Goal: Task Accomplishment & Management: Complete application form

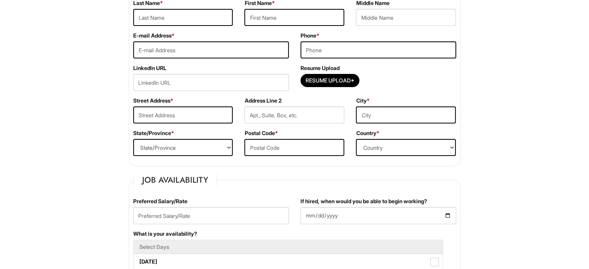
scroll to position [174, 0]
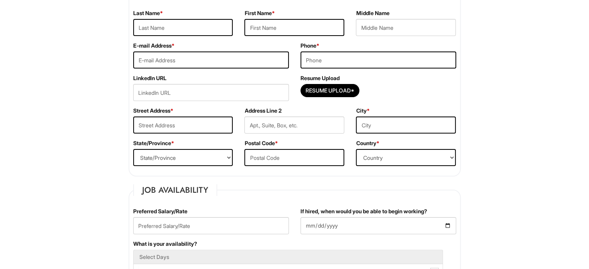
scroll to position [128, 0]
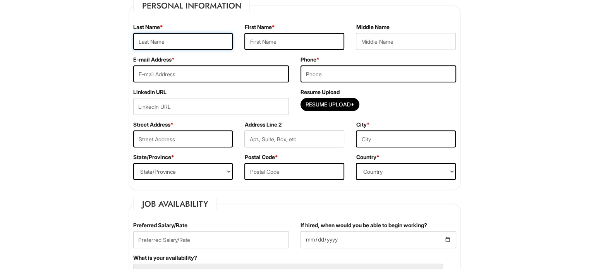
click at [191, 42] on input "text" at bounding box center [183, 41] width 100 height 17
type input "I"
type input "Cintron Martinez"
drag, startPoint x: 287, startPoint y: 29, endPoint x: 284, endPoint y: 35, distance: 6.3
click at [284, 35] on div "First Name * Jean" at bounding box center [295, 39] width 112 height 33
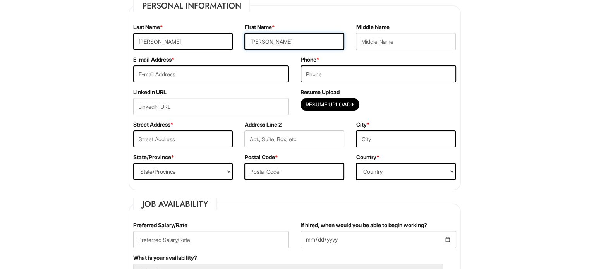
click at [284, 35] on input "Jean" at bounding box center [294, 41] width 100 height 17
type input "Jean Paul"
type input "jeanpaulcintronmartinez@gmail.com"
type input "4079316602"
click at [239, 116] on div "LinkedIn URL" at bounding box center [210, 104] width 167 height 33
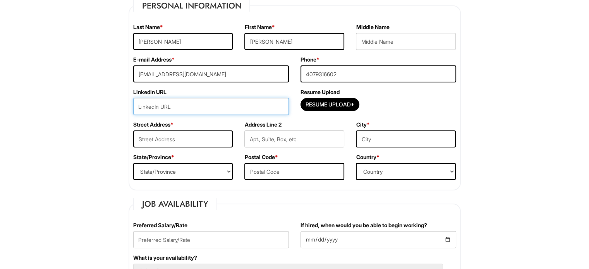
click at [221, 114] on input "url" at bounding box center [211, 106] width 156 height 17
paste input "https://www.linkedin.com/in/jean-paul-cintron-martinez-793574125/"
type input "https://www.linkedin.com/in/jean-paul-cintron-martinez-793574125/"
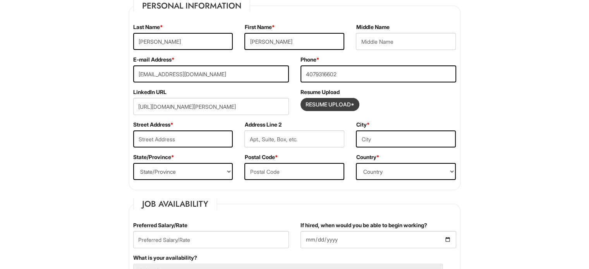
drag, startPoint x: 328, startPoint y: 97, endPoint x: 328, endPoint y: 102, distance: 5.4
click at [328, 102] on div "Resume Upload Resume Upload*" at bounding box center [378, 104] width 167 height 33
click at [328, 102] on input "Resume Upload*" at bounding box center [330, 104] width 58 height 12
type input "C:\fakepath\Jean Paul Cintron Martinez Resume.docx"
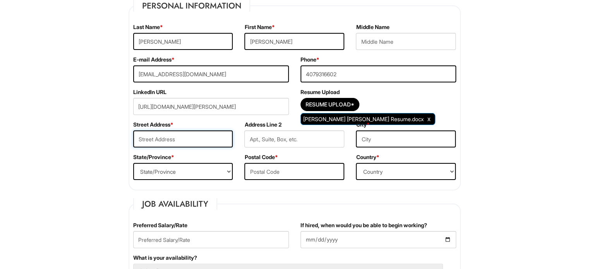
click at [191, 140] on input "text" at bounding box center [183, 139] width 100 height 17
click at [192, 139] on input "173 Seabreeze" at bounding box center [183, 139] width 100 height 17
type input "173 Seabreeze Circle"
type input "Kissimmee"
select select "FL"
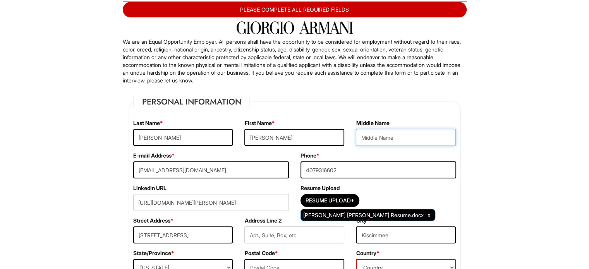
click at [452, 133] on input "text" at bounding box center [406, 137] width 100 height 17
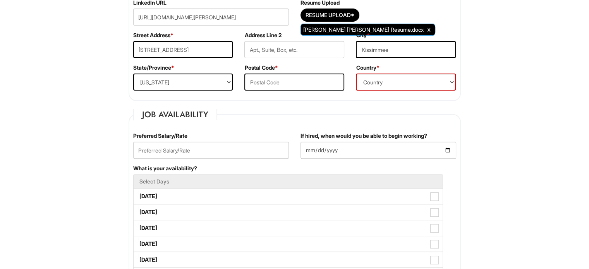
scroll to position [233, 0]
click at [313, 74] on input "text" at bounding box center [294, 81] width 100 height 17
type input "34743"
click at [409, 77] on select "Country Afghanistan Albania Algeria American Samoa Andorra Angola Anguilla Anta…" at bounding box center [406, 81] width 100 height 17
select select "United States of America"
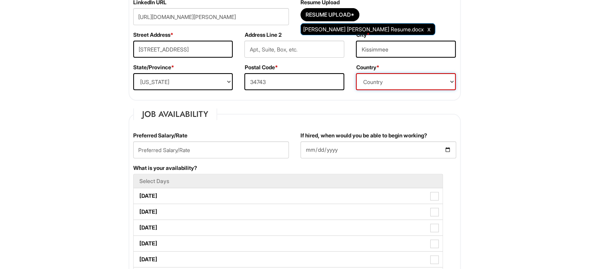
click at [356, 73] on select "Country Afghanistan Albania Algeria American Samoa Andorra Angola Anguilla Anta…" at bounding box center [406, 81] width 100 height 17
click at [201, 151] on input "text" at bounding box center [211, 149] width 156 height 17
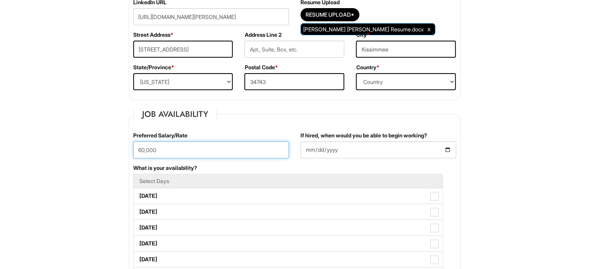
type input "60,000"
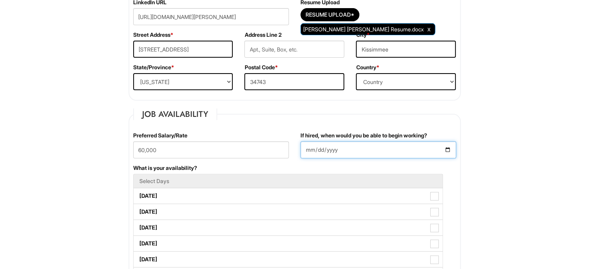
click at [366, 153] on input "If hired, when would you be able to begin working?" at bounding box center [379, 149] width 156 height 17
click at [448, 148] on input "If hired, when would you be able to begin working?" at bounding box center [379, 149] width 156 height 17
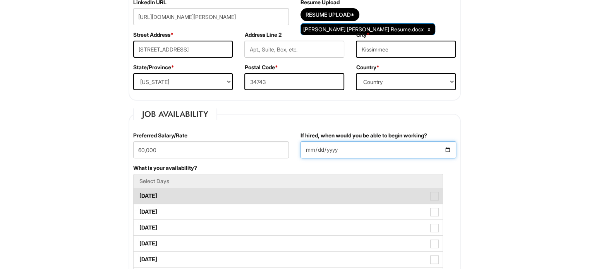
type input "2025-09-08"
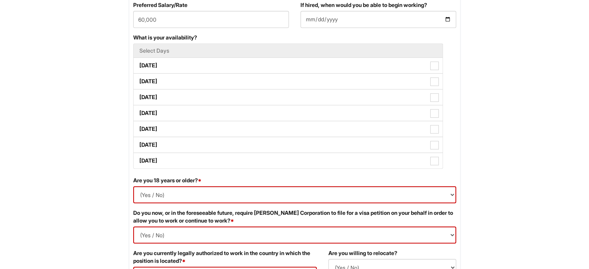
scroll to position [373, 0]
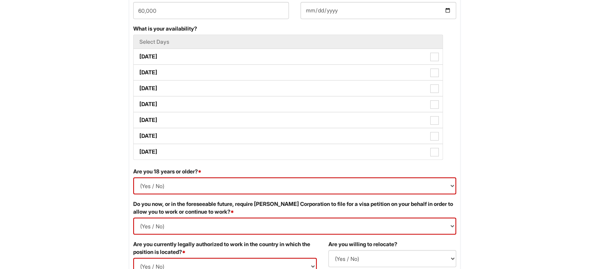
click at [426, 59] on label "Monday" at bounding box center [288, 56] width 309 height 15
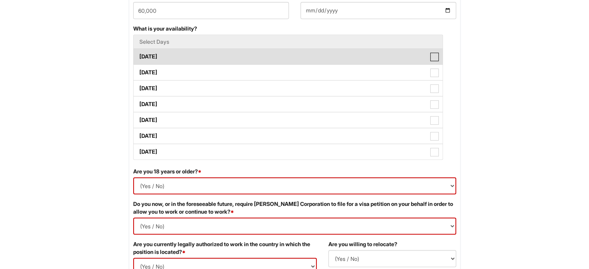
click at [139, 55] on Available_Monday "Monday" at bounding box center [136, 52] width 5 height 5
checkbox Available_Monday "true"
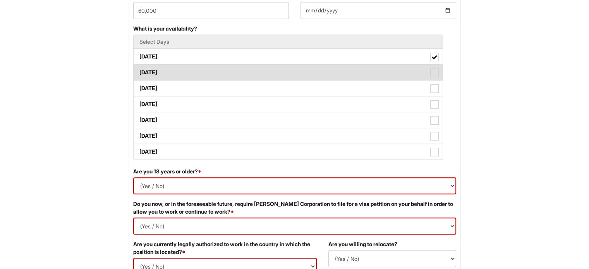
click at [421, 74] on label "Tuesday" at bounding box center [288, 72] width 309 height 15
click at [139, 71] on Available_Tuesday "Tuesday" at bounding box center [136, 68] width 5 height 5
checkbox Available_Tuesday "true"
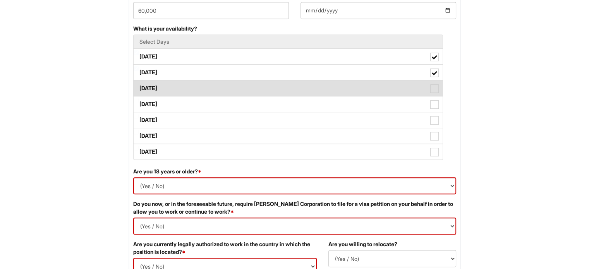
click at [433, 88] on span at bounding box center [434, 88] width 9 height 9
click at [139, 87] on Available_Wednesday "Wednesday" at bounding box center [136, 84] width 5 height 5
checkbox Available_Wednesday "true"
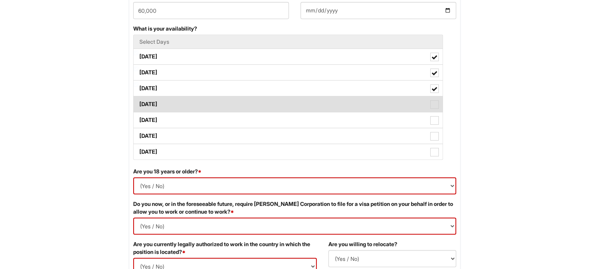
click at [433, 106] on span at bounding box center [434, 104] width 9 height 9
click at [139, 103] on Available_Thursday "Thursday" at bounding box center [136, 100] width 5 height 5
checkbox Available_Thursday "true"
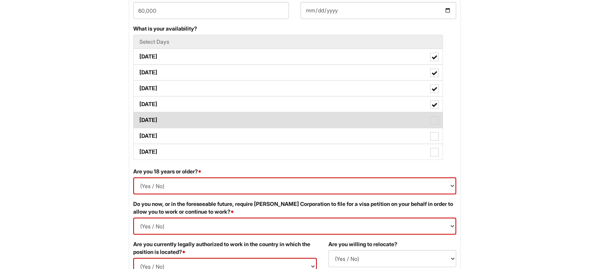
click at [431, 121] on span at bounding box center [434, 120] width 9 height 9
click at [139, 119] on Available_Friday "Friday" at bounding box center [136, 116] width 5 height 5
checkbox Available_Friday "true"
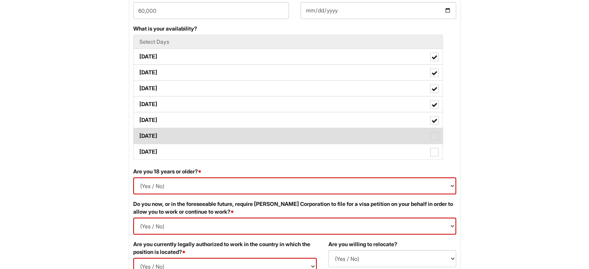
click at [431, 135] on span at bounding box center [434, 136] width 9 height 9
click at [139, 135] on Available_Saturday "Saturday" at bounding box center [136, 132] width 5 height 5
checkbox Available_Saturday "true"
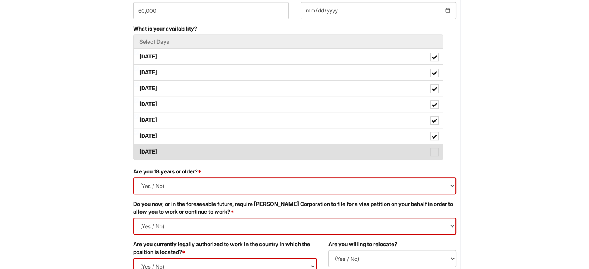
click at [437, 158] on label "Sunday" at bounding box center [288, 151] width 309 height 15
click at [139, 151] on Available_Sunday "Sunday" at bounding box center [136, 148] width 5 height 5
checkbox Available_Sunday "true"
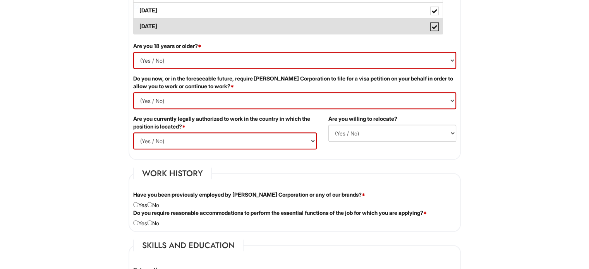
scroll to position [500, 0]
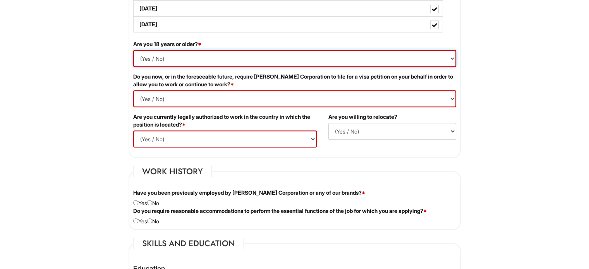
click at [438, 64] on select "(Yes / No) Yes No" at bounding box center [294, 58] width 323 height 17
select select "Yes"
click at [133, 50] on select "(Yes / No) Yes No" at bounding box center [294, 58] width 323 height 17
click at [355, 94] on Required "(Yes / No) Yes No" at bounding box center [294, 98] width 323 height 17
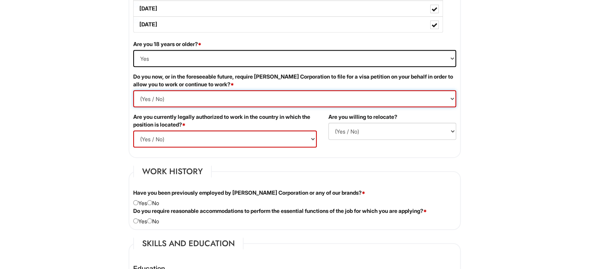
select Required "No"
click at [133, 90] on Required "(Yes / No) Yes No" at bounding box center [294, 98] width 323 height 17
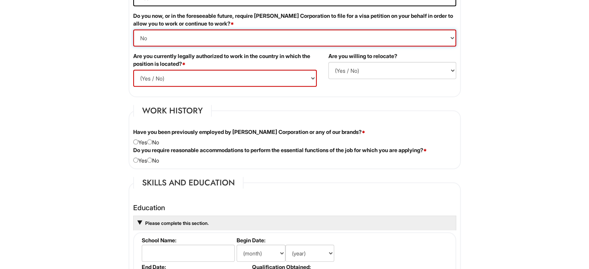
scroll to position [561, 0]
click at [297, 81] on select "(Yes / No) Yes No" at bounding box center [225, 77] width 184 height 17
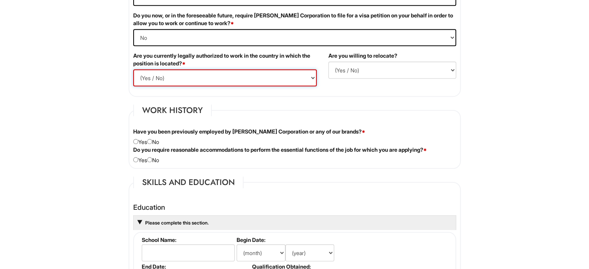
select select "Yes"
click at [133, 69] on select "(Yes / No) Yes No" at bounding box center [225, 77] width 184 height 17
click at [356, 71] on select "(Yes / No) No Yes" at bounding box center [392, 70] width 128 height 17
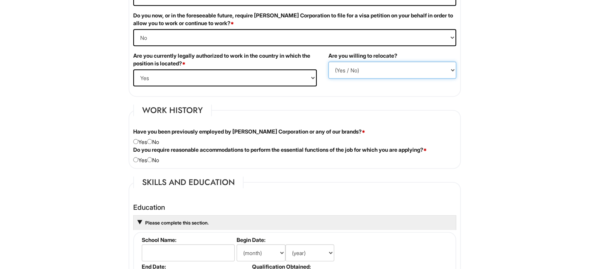
select select "N"
click at [328, 62] on select "(Yes / No) No Yes" at bounding box center [392, 70] width 128 height 17
click at [325, 105] on fieldset "Work History Have you been previously employed by Giorgio Armani Corporation or…" at bounding box center [295, 137] width 332 height 64
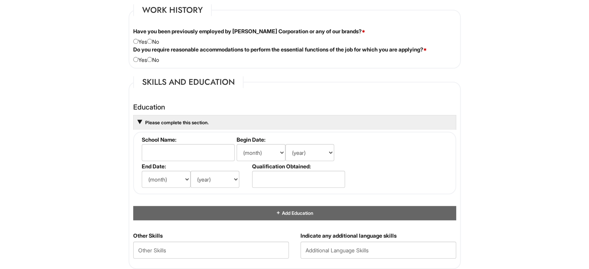
scroll to position [664, 0]
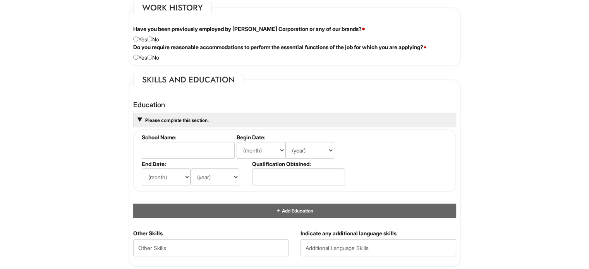
click at [122, 40] on div "1 2 3 Assistant General Manager, A|X Armani Exchange PLEASE COMPLETE ALL REQUIR…" at bounding box center [294, 103] width 359 height 1495
click at [152, 39] on input "radio" at bounding box center [149, 38] width 5 height 5
radio input "true"
click at [155, 59] on div "Do you require reasonable accommodations to perform the essential functions of …" at bounding box center [294, 52] width 335 height 18
click at [152, 55] on input "radio" at bounding box center [149, 57] width 5 height 5
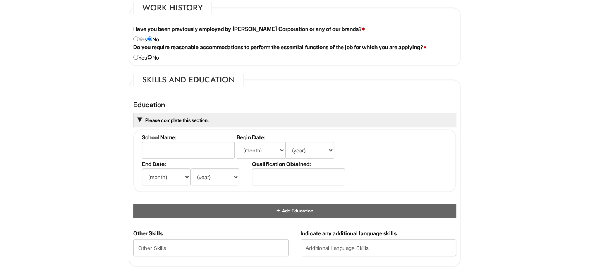
radio input "true"
click at [190, 79] on legend "Skills and Education" at bounding box center [188, 80] width 110 height 12
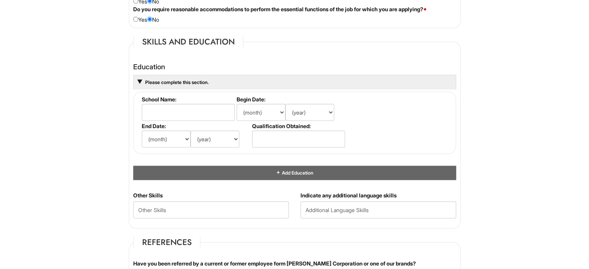
scroll to position [757, 0]
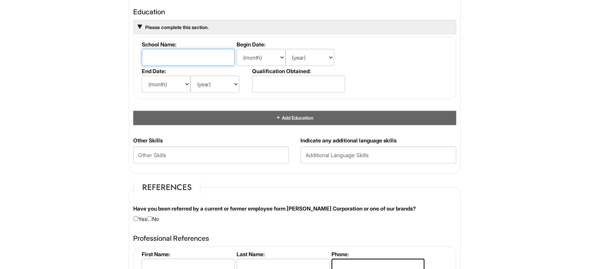
click at [189, 62] on input "text" at bounding box center [188, 57] width 93 height 17
type input "Universidad Interamericana de Puerto Rico"
select select "1"
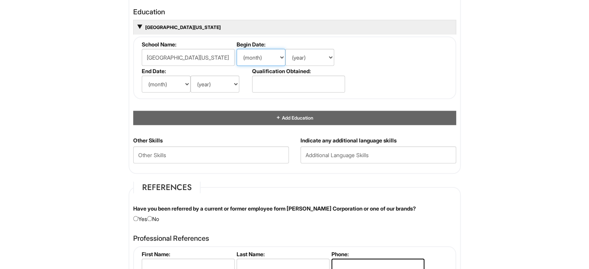
select select "1"
select select "2017"
select select "6"
select select "2022"
click at [444, 78] on fieldset "School Name: Universidad Interamericana de Puerto Rico Begin Date: (month) Jan …" at bounding box center [294, 67] width 323 height 63
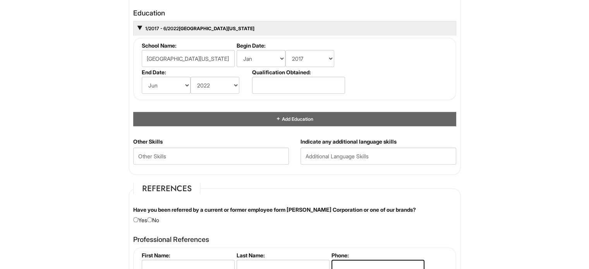
scroll to position [741, 0]
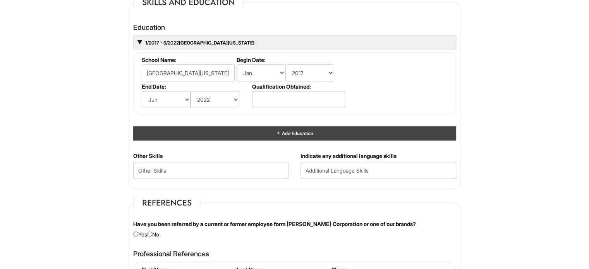
click at [316, 129] on div "Add Education" at bounding box center [294, 133] width 323 height 14
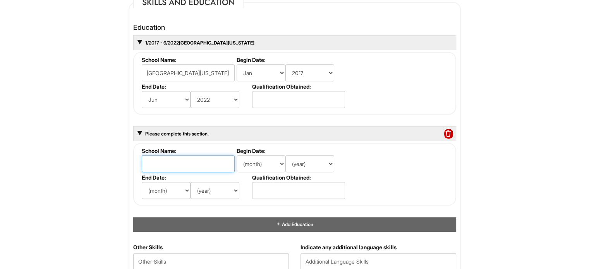
click at [192, 164] on input "text" at bounding box center [188, 163] width 93 height 17
drag, startPoint x: 192, startPoint y: 164, endPoint x: 178, endPoint y: 162, distance: 14.1
click at [178, 162] on input "text" at bounding box center [188, 163] width 93 height 17
type input "Valencia College"
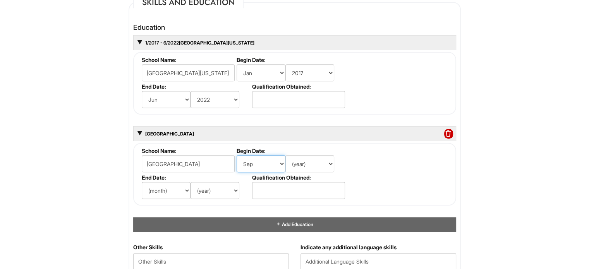
select select "8"
select select "2013"
select select "5"
select select "2017"
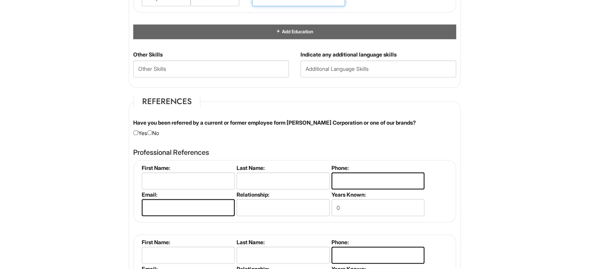
scroll to position [937, 0]
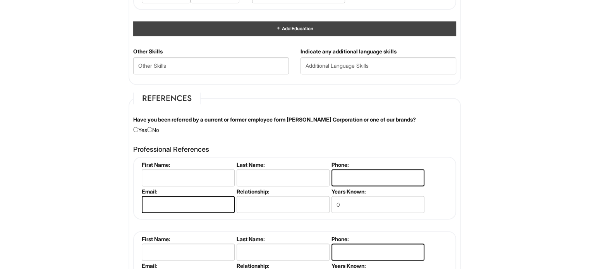
click at [299, 26] on span "Add Education" at bounding box center [297, 29] width 32 height 6
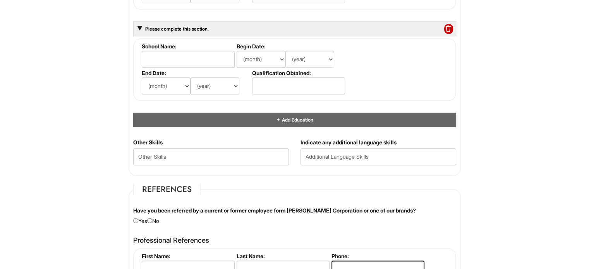
click at [449, 29] on span at bounding box center [448, 29] width 9 height 10
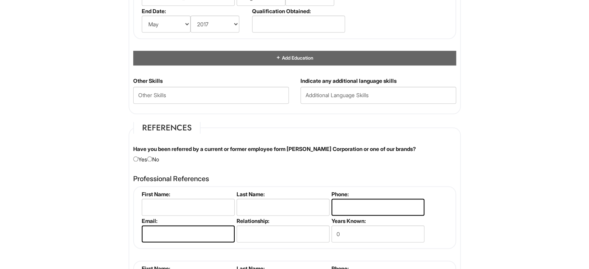
scroll to position [922, 0]
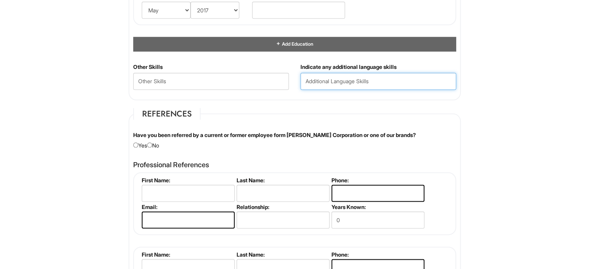
click at [376, 77] on input "text" at bounding box center [379, 81] width 156 height 17
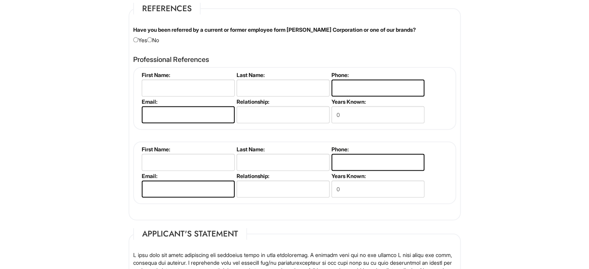
scroll to position [1033, 0]
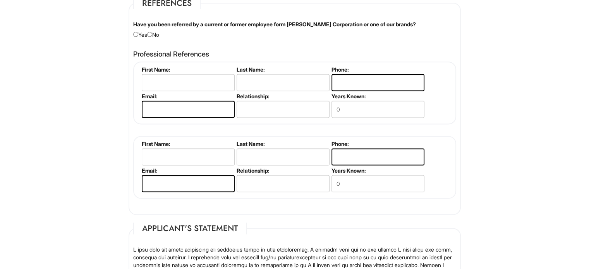
type input "Spanish, Portuguese"
click at [151, 32] on input "radio" at bounding box center [149, 34] width 5 height 5
radio input "true"
click at [170, 80] on input "text" at bounding box center [188, 82] width 93 height 17
type input "Brittany"
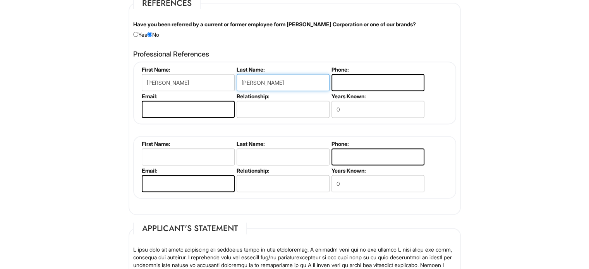
type input "Johnson"
type input "3527052150"
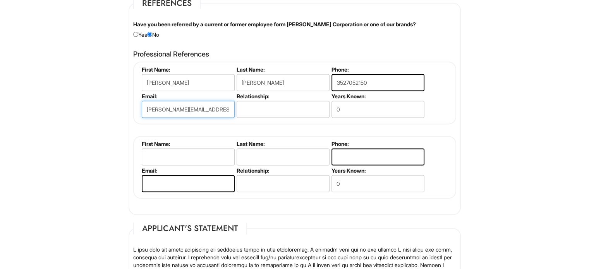
type input "brittany.johnson@nike.com"
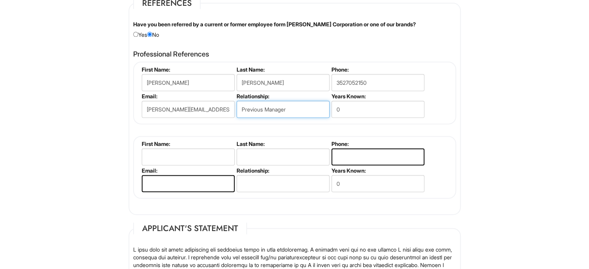
type input "Previous Manager"
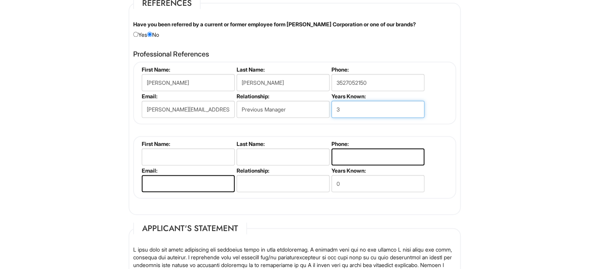
type input "3"
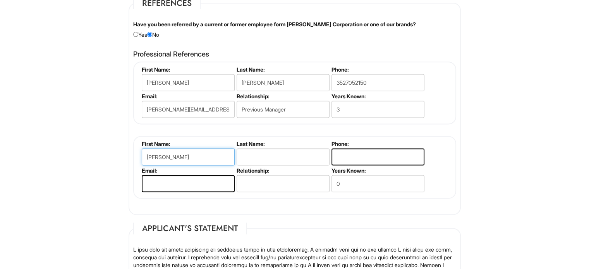
type input "Thomas"
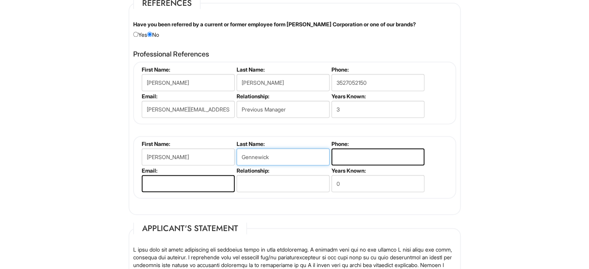
type input "Gennewick"
type input "8132554071"
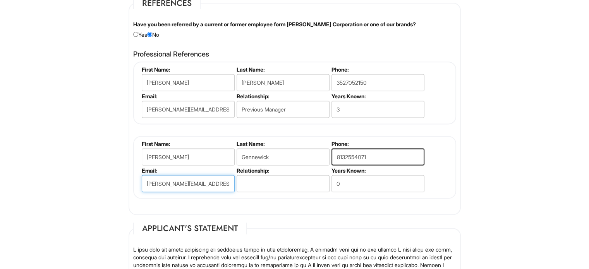
type input "thomas.gennewick@nike.com"
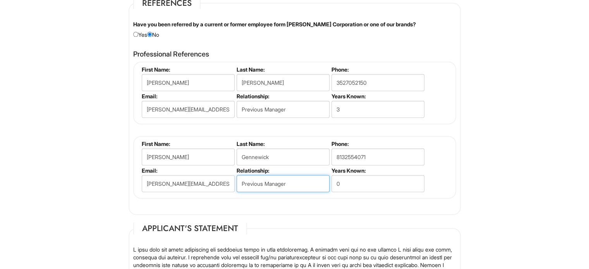
type input "Previous Manager"
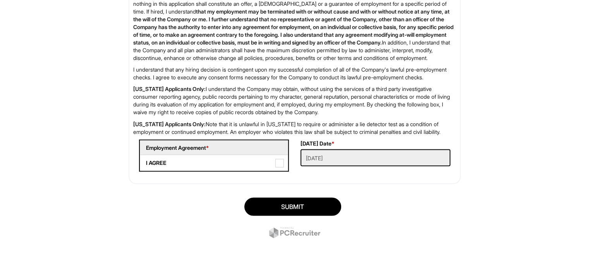
scroll to position [1377, 0]
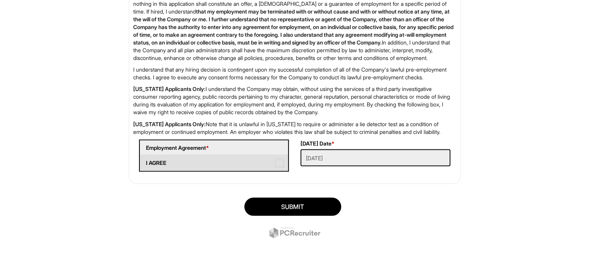
type input "3"
click at [279, 169] on label "I AGREE" at bounding box center [214, 162] width 148 height 15
click at [145, 161] on AGREE "I AGREE" at bounding box center [142, 158] width 5 height 5
checkbox AGREE "true"
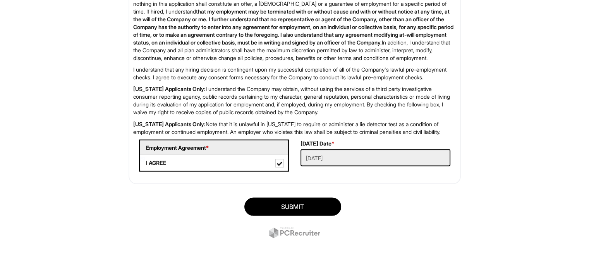
click at [340, 211] on div "SUBMIT" at bounding box center [295, 219] width 344 height 54
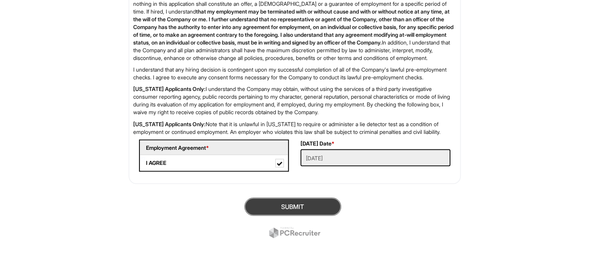
click at [265, 211] on button "SUBMIT" at bounding box center [292, 207] width 97 height 18
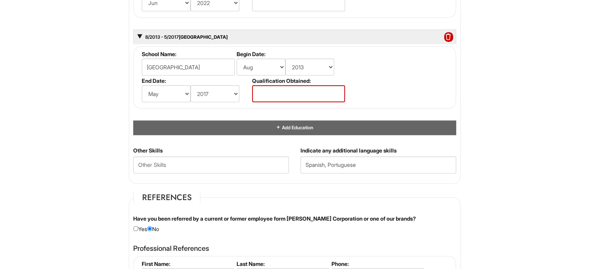
scroll to position [804, 0]
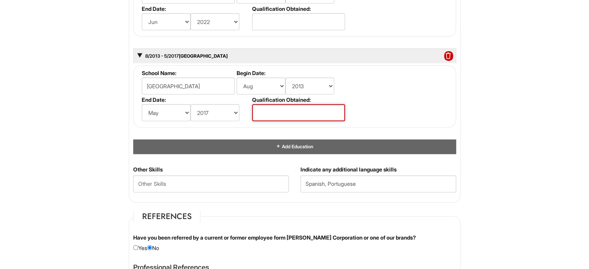
click at [318, 110] on input "text" at bounding box center [298, 112] width 93 height 17
type input "Associate Degree"
click at [312, 26] on input "text" at bounding box center [298, 21] width 93 height 17
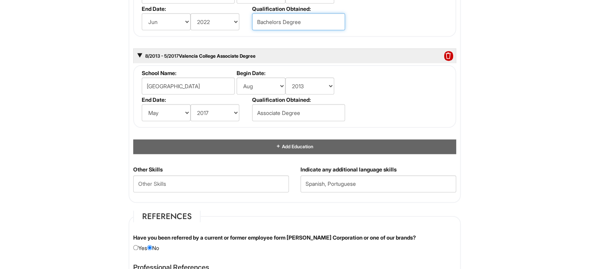
type input "Bachelors Degree"
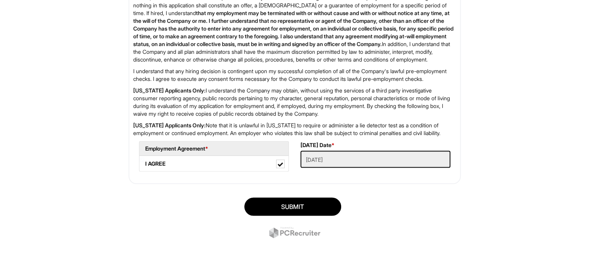
scroll to position [1361, 0]
click at [317, 205] on button "SUBMIT" at bounding box center [292, 207] width 97 height 18
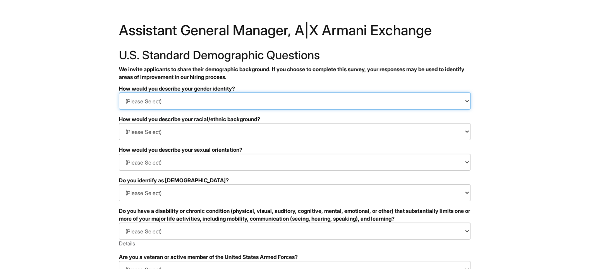
click at [361, 94] on select "(Please Select) Man Woman [DEMOGRAPHIC_DATA] I prefer to self-describe I don't …" at bounding box center [295, 101] width 352 height 17
select select "Man"
click at [119, 93] on select "(Please Select) Man Woman Non-binary I prefer to self-describe I don't wish to …" at bounding box center [295, 101] width 352 height 17
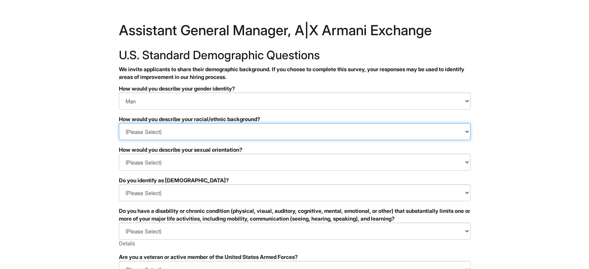
select select "Hispanic, Latinx or of Spanish Origin"
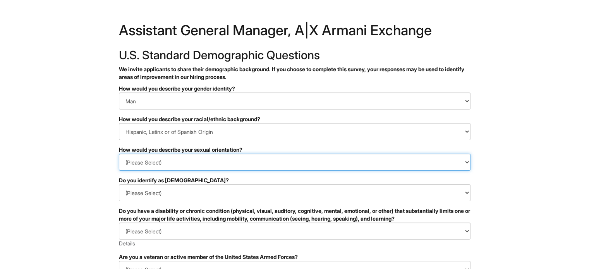
select select "Heterosexual"
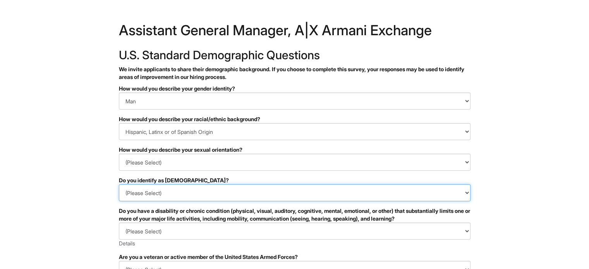
select select "Yes"
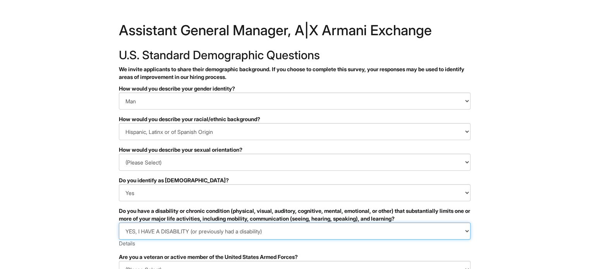
select select "NO, I DON'T HAVE A DISABILITY"
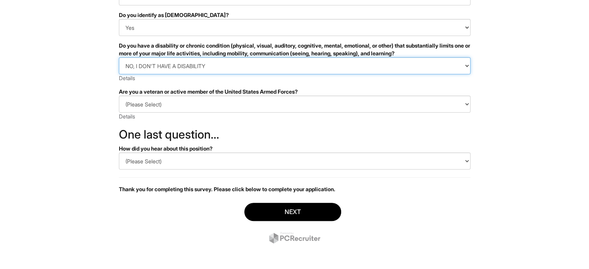
scroll to position [167, 0]
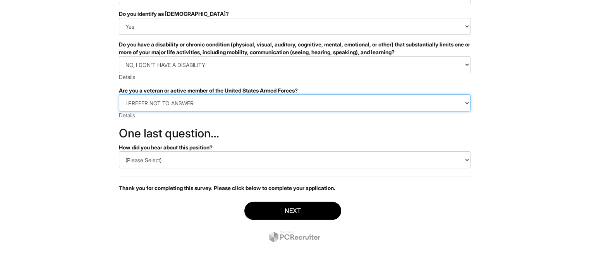
select select "I AM NOT A PROTECTED VETERAN"
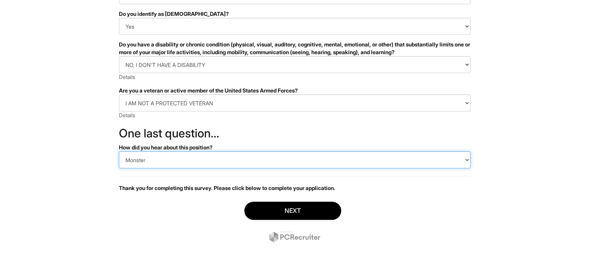
select select "LinkedIn"
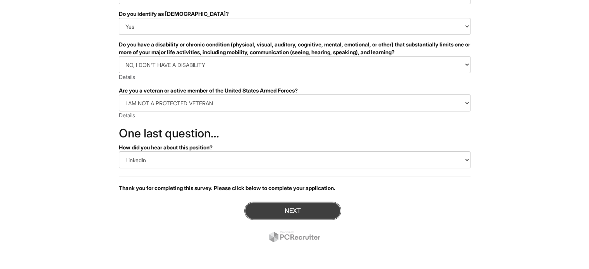
click at [313, 208] on button "Next" at bounding box center [292, 211] width 97 height 18
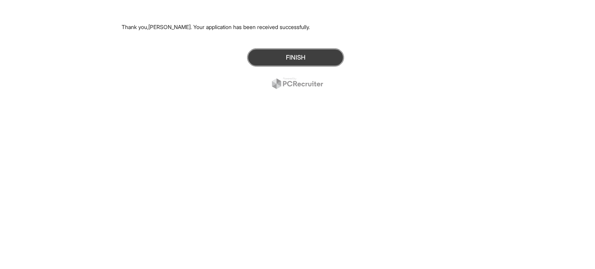
click at [312, 54] on button "Finish" at bounding box center [295, 57] width 97 height 18
